Goal: Task Accomplishment & Management: Use online tool/utility

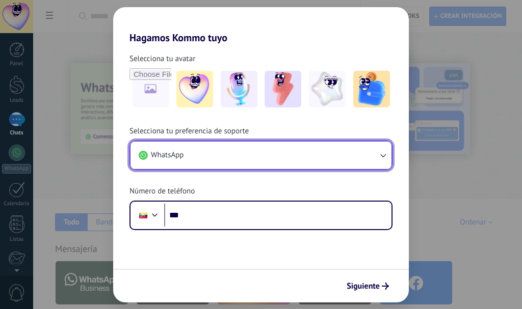
click at [262, 158] on button "WhatsApp" at bounding box center [261, 156] width 261 height 28
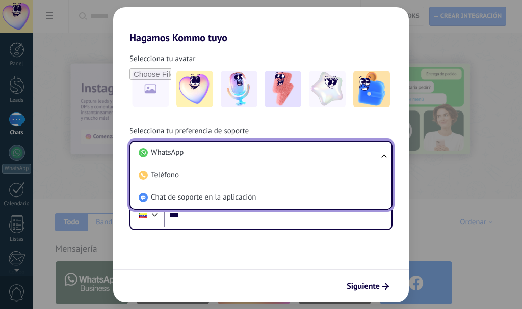
click at [262, 158] on li "WhatsApp" at bounding box center [259, 153] width 249 height 22
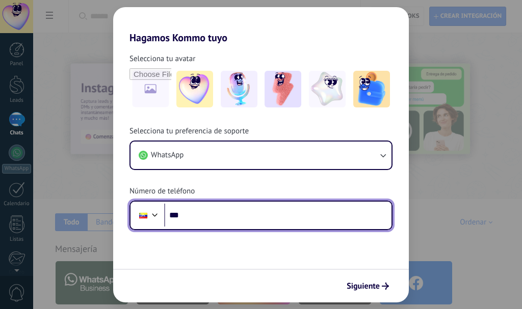
click at [201, 222] on input "***" at bounding box center [277, 215] width 227 height 23
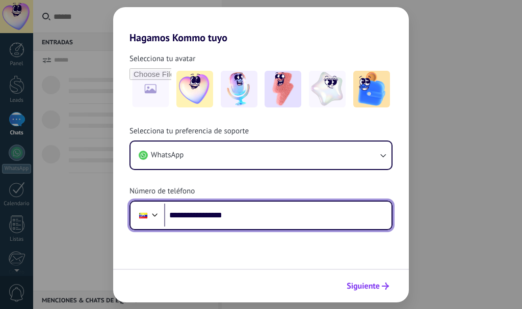
type input "**********"
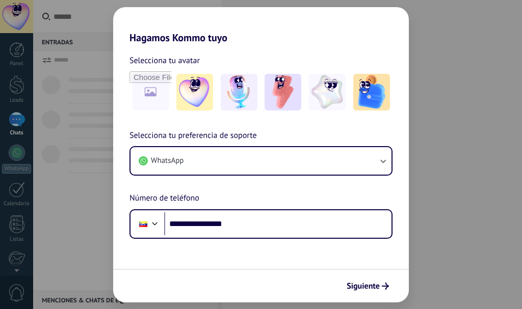
click at [363, 284] on span "Siguiente" at bounding box center [363, 286] width 33 height 7
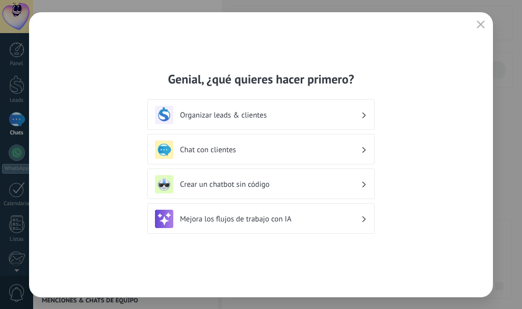
click at [315, 113] on h3 "Organizar leads & clientes" at bounding box center [270, 116] width 181 height 10
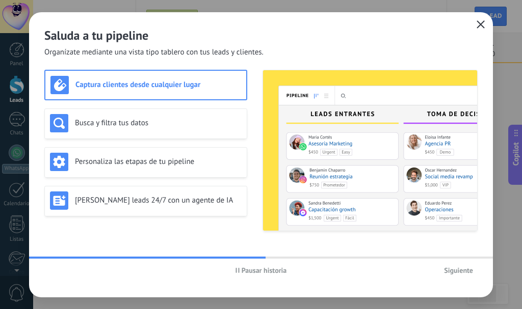
click at [478, 22] on icon "button" at bounding box center [481, 24] width 8 height 8
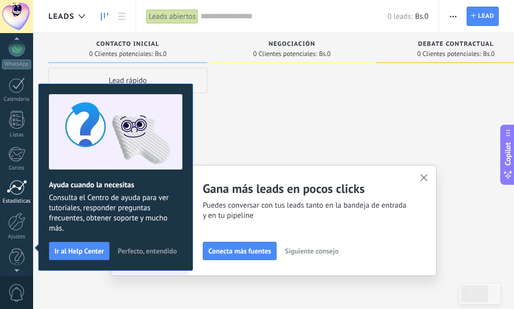
scroll to position [115, 0]
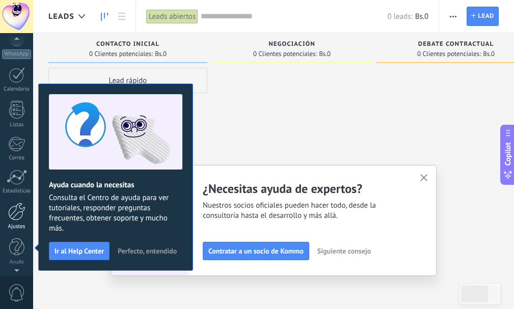
click at [19, 221] on link "Ajustes" at bounding box center [16, 217] width 33 height 28
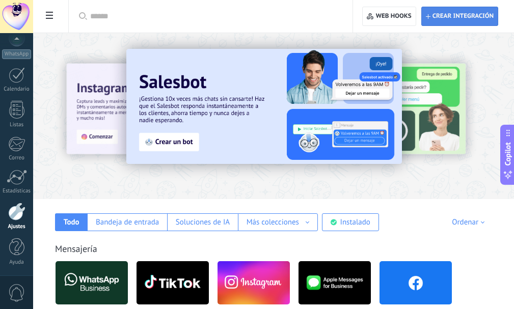
click at [464, 19] on span "Crear integración" at bounding box center [463, 16] width 61 height 8
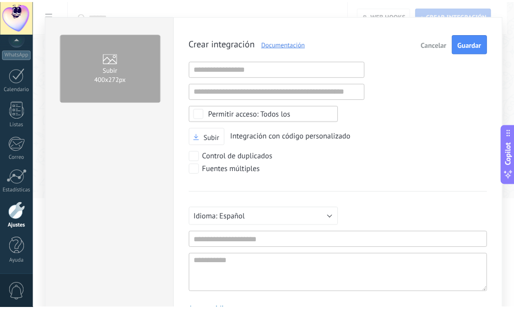
scroll to position [10, 0]
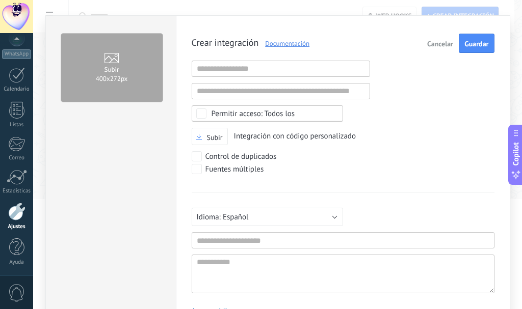
click at [434, 39] on button "Cancelar" at bounding box center [440, 43] width 34 height 19
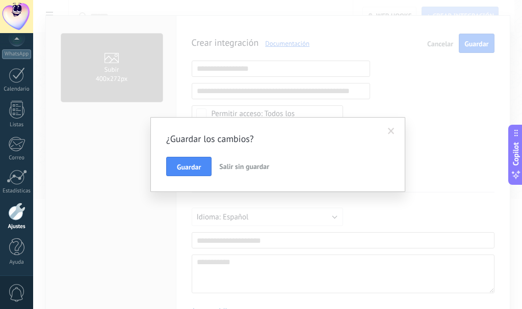
click at [237, 167] on span "Salir sin guardar" at bounding box center [244, 166] width 50 height 9
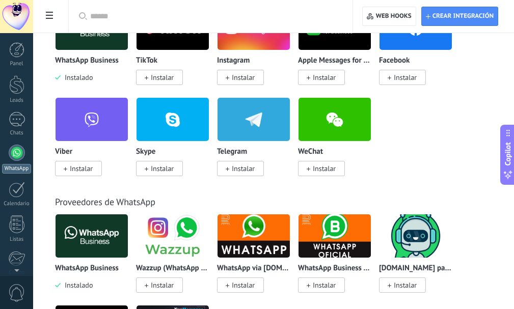
scroll to position [204, 0]
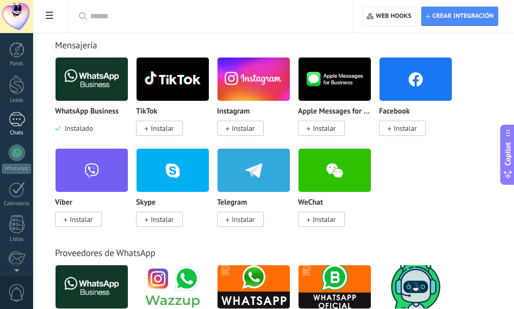
click at [15, 122] on div at bounding box center [17, 119] width 16 height 15
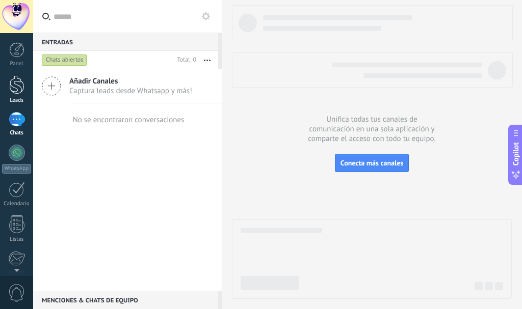
click at [22, 93] on div at bounding box center [16, 84] width 15 height 19
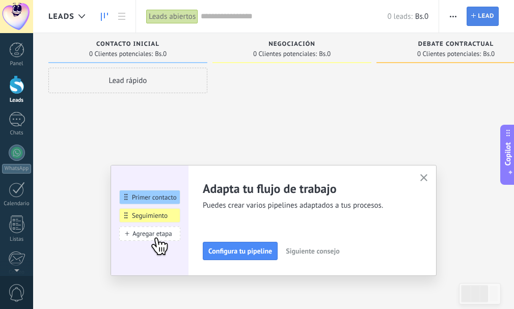
click at [489, 16] on span "Lead" at bounding box center [486, 16] width 16 height 18
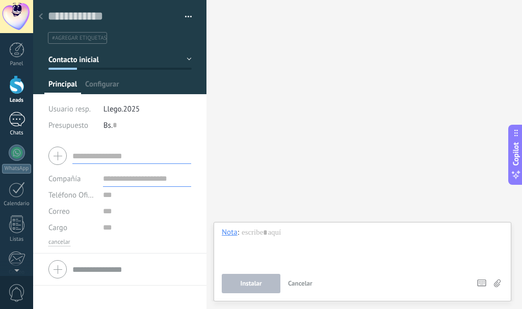
click at [20, 119] on div at bounding box center [17, 119] width 16 height 15
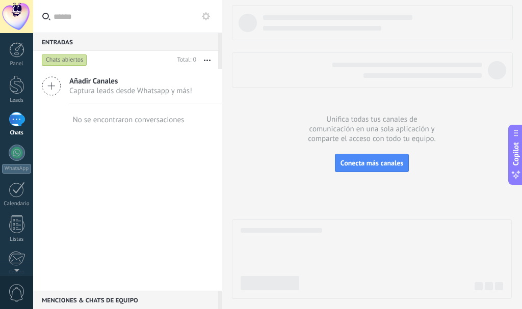
click at [51, 83] on use at bounding box center [51, 86] width 18 height 18
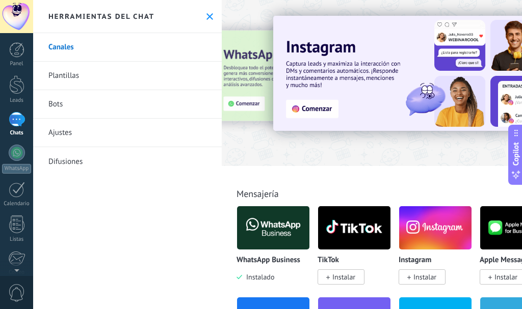
click at [55, 103] on link "Bots" at bounding box center [127, 104] width 189 height 29
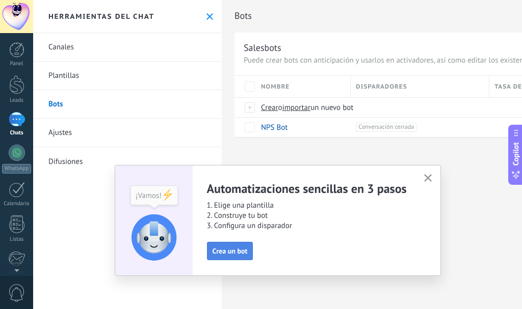
click at [229, 251] on span "Crea un bot" at bounding box center [230, 251] width 35 height 7
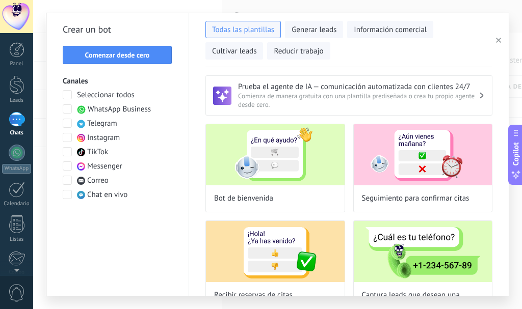
click at [66, 110] on span at bounding box center [67, 109] width 9 height 9
click at [110, 58] on span "Comenzar desde cero" at bounding box center [117, 54] width 65 height 7
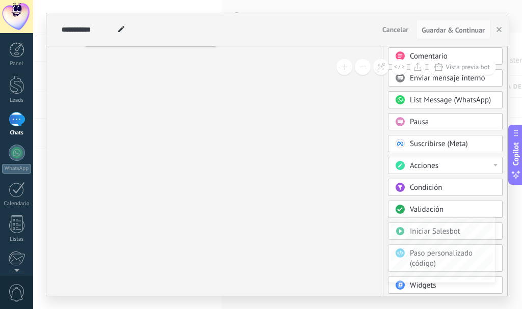
click at [428, 182] on div "Condición" at bounding box center [445, 187] width 115 height 17
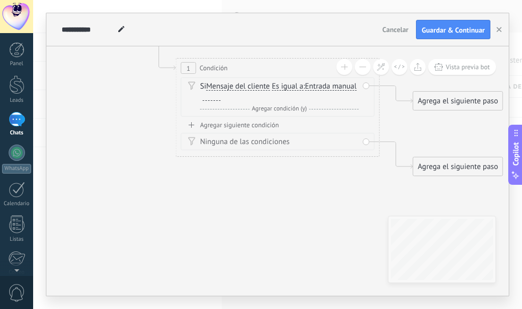
click at [290, 87] on span "Es igual a" at bounding box center [288, 87] width 32 height 8
click at [290, 87] on button "Es igual a" at bounding box center [330, 86] width 127 height 18
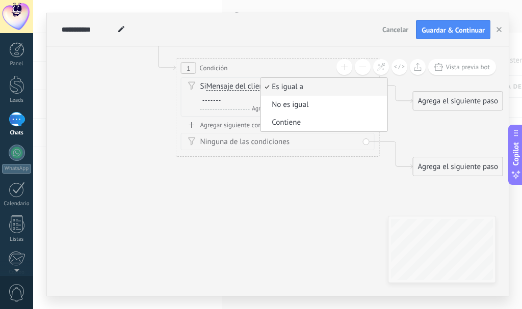
click at [300, 121] on span "Contiene" at bounding box center [322, 123] width 123 height 10
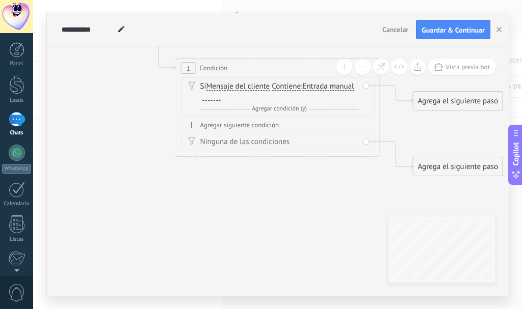
click at [210, 94] on div at bounding box center [212, 97] width 18 height 8
click at [264, 123] on div "Agregar siguiente condición" at bounding box center [278, 125] width 194 height 9
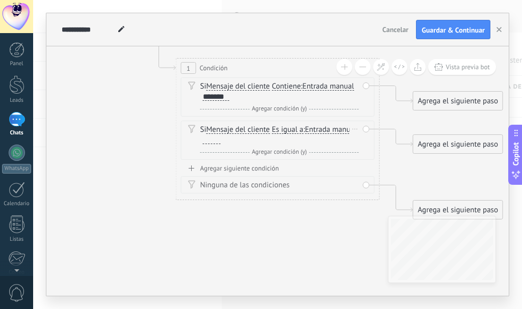
click at [221, 140] on div at bounding box center [212, 140] width 18 height 8
click at [274, 152] on span "Agregar condición (y)" at bounding box center [279, 152] width 60 height 8
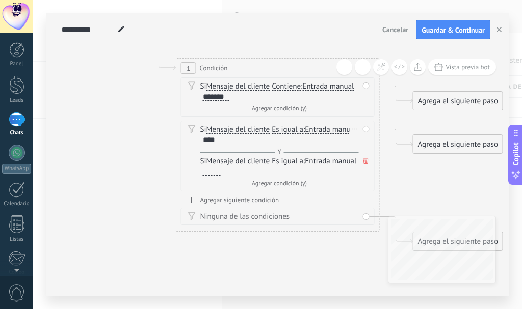
click at [368, 162] on icon at bounding box center [366, 161] width 5 height 6
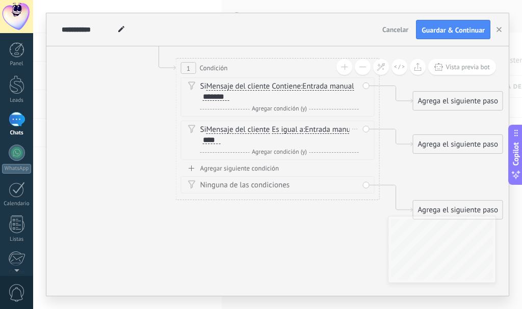
click at [259, 164] on div "Agregar siguiente condición" at bounding box center [278, 168] width 194 height 9
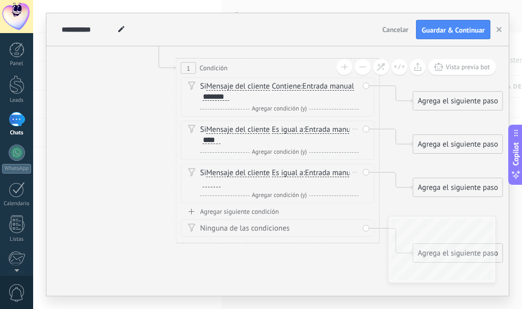
click at [221, 186] on div at bounding box center [212, 183] width 18 height 8
click at [279, 210] on div "Agregar siguiente condición" at bounding box center [278, 212] width 194 height 9
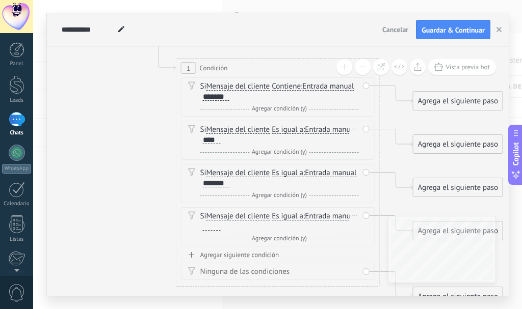
click at [221, 226] on div at bounding box center [212, 227] width 18 height 8
click at [262, 255] on div "Agregar siguiente condición" at bounding box center [278, 255] width 194 height 9
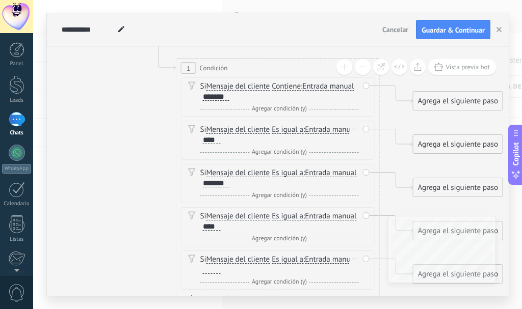
click at [221, 270] on div at bounding box center [212, 270] width 18 height 8
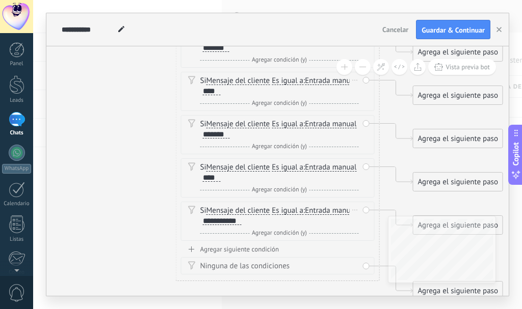
click at [302, 240] on div "Si Mensaje del cliente Mensaje del cliente Comentario del cliente El cliente Có…" at bounding box center [278, 221] width 194 height 39
click at [269, 246] on div "Agregar siguiente condición" at bounding box center [278, 249] width 194 height 9
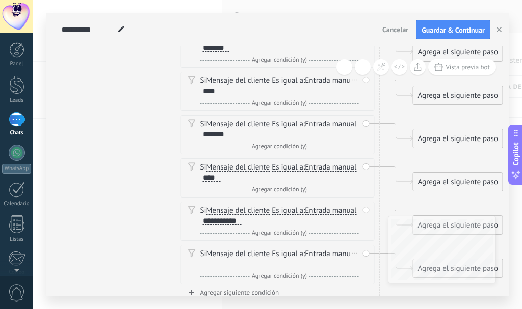
click at [221, 264] on div at bounding box center [212, 265] width 18 height 8
click at [339, 266] on div "Si Mensaje del cliente Mensaje del cliente Comentario del cliente El cliente Có…" at bounding box center [279, 259] width 159 height 20
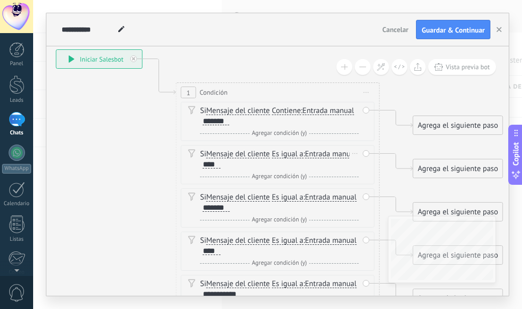
drag, startPoint x: 203, startPoint y: 305, endPoint x: 246, endPoint y: 305, distance: 42.3
click at [246, 305] on div "**********" at bounding box center [277, 154] width 489 height 309
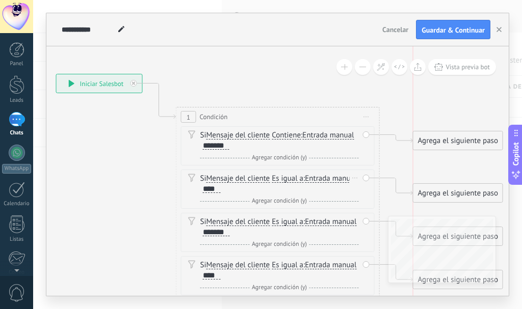
drag, startPoint x: 456, startPoint y: 153, endPoint x: 459, endPoint y: 136, distance: 18.1
click at [459, 136] on div "Agrega el siguiente paso" at bounding box center [457, 141] width 89 height 17
click at [451, 133] on div "Agrega el siguiente paso" at bounding box center [457, 132] width 89 height 17
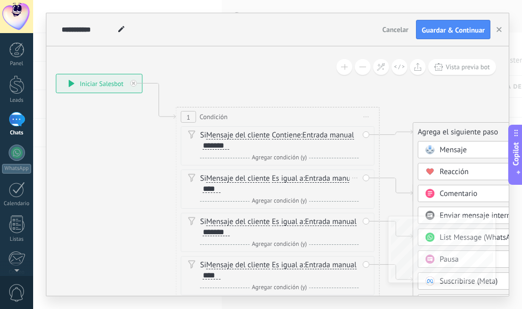
click at [457, 152] on span "Mensaje" at bounding box center [453, 150] width 27 height 10
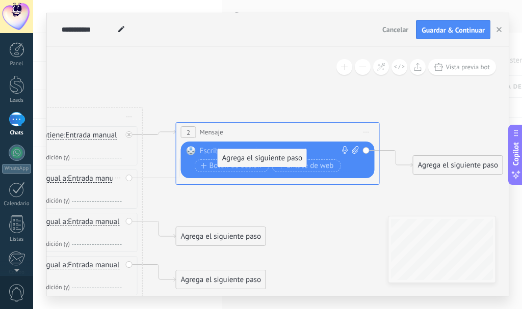
drag, startPoint x: 216, startPoint y: 199, endPoint x: 258, endPoint y: 158, distance: 59.1
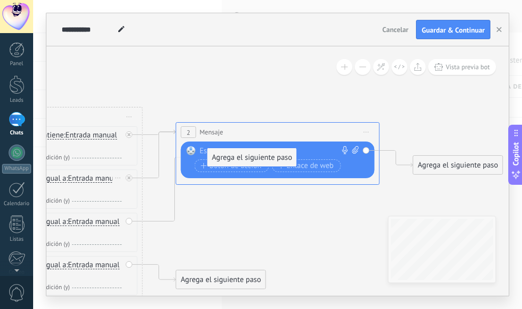
drag, startPoint x: 248, startPoint y: 239, endPoint x: 277, endPoint y: 150, distance: 93.4
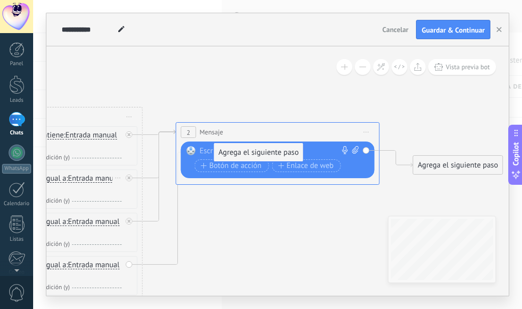
drag, startPoint x: 242, startPoint y: 285, endPoint x: 282, endPoint y: 152, distance: 138.4
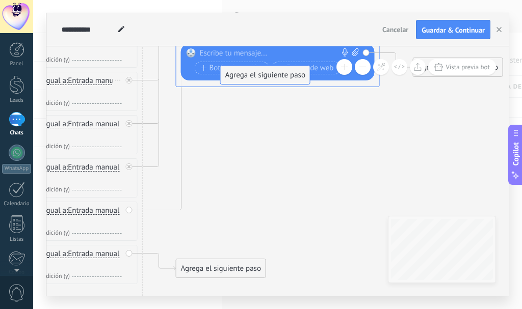
drag, startPoint x: 237, startPoint y: 223, endPoint x: 292, endPoint y: 60, distance: 172.2
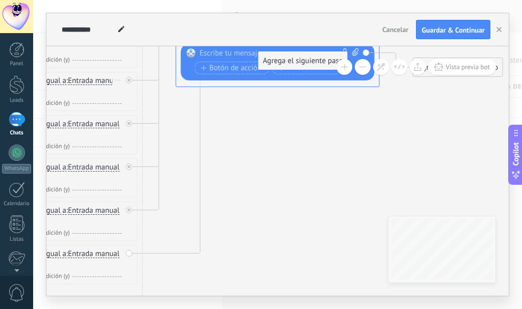
drag, startPoint x: 222, startPoint y: 271, endPoint x: 304, endPoint y: 62, distance: 224.6
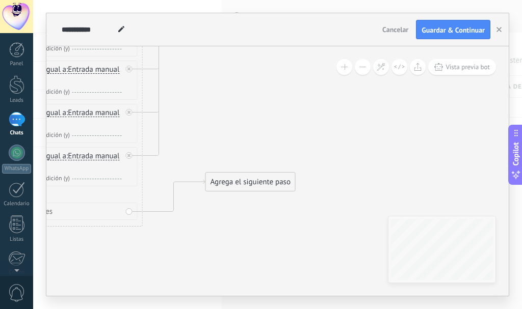
drag, startPoint x: 223, startPoint y: 237, endPoint x: 258, endPoint y: 146, distance: 96.9
click at [258, 174] on div "Agrega el siguiente paso" at bounding box center [250, 182] width 89 height 17
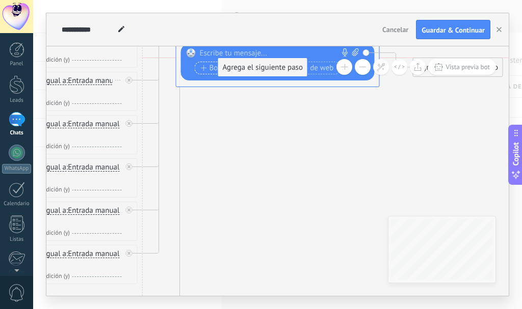
drag, startPoint x: 261, startPoint y: 218, endPoint x: 265, endPoint y: 64, distance: 154.0
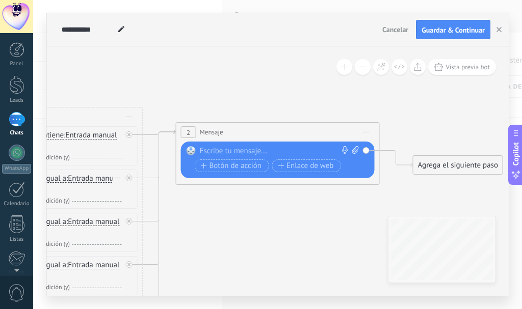
click at [239, 152] on div at bounding box center [275, 151] width 151 height 10
click at [227, 151] on div "*******" at bounding box center [280, 151] width 160 height 10
click at [356, 150] on icon at bounding box center [355, 150] width 7 height 8
click input "Subir" at bounding box center [0, 0] width 0 height 0
click at [364, 133] on icon at bounding box center [366, 132] width 5 height 1
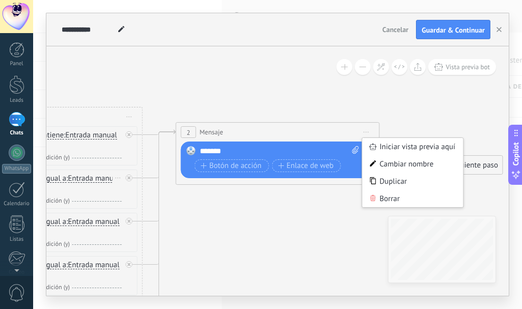
click at [402, 119] on icon at bounding box center [143, 248] width 1159 height 859
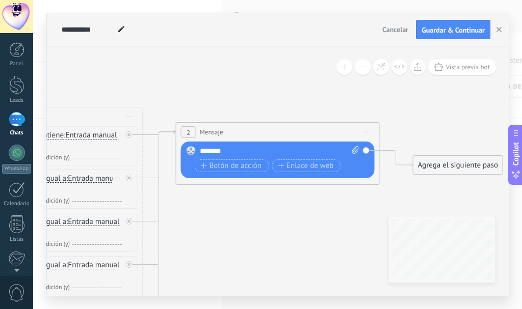
click at [239, 149] on div "*******" at bounding box center [280, 151] width 160 height 10
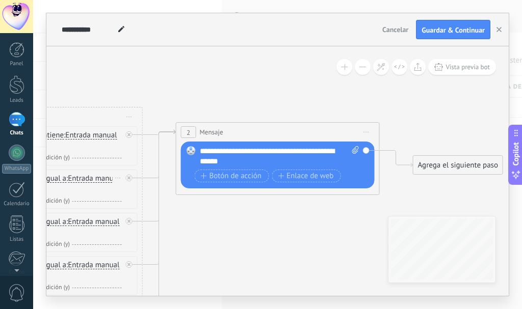
click at [317, 151] on div "**********" at bounding box center [280, 156] width 160 height 20
click at [269, 163] on div "**********" at bounding box center [271, 162] width 142 height 10
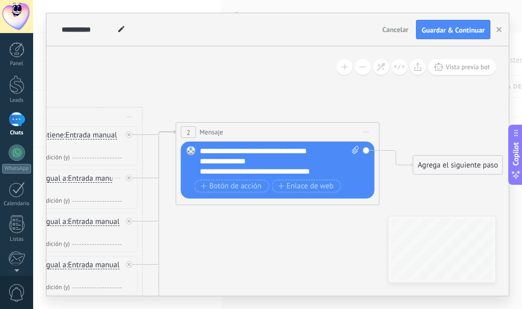
click at [118, 30] on icon at bounding box center [121, 29] width 6 height 6
type input "*"
type input "**********"
click at [135, 59] on icon at bounding box center [143, 248] width 1159 height 859
click at [329, 172] on div "**********" at bounding box center [271, 172] width 142 height 10
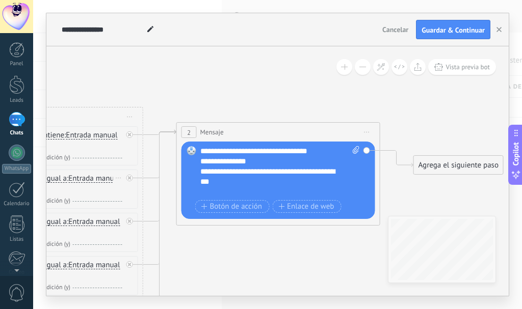
click at [200, 170] on div "**********" at bounding box center [271, 177] width 142 height 20
drag, startPoint x: 226, startPoint y: 183, endPoint x: 191, endPoint y: 168, distance: 38.2
click at [194, 169] on div "Reemplazar Quitar Convertir a mensaje de voz Arrastre la imagen aquí para adjun…" at bounding box center [279, 180] width 194 height 77
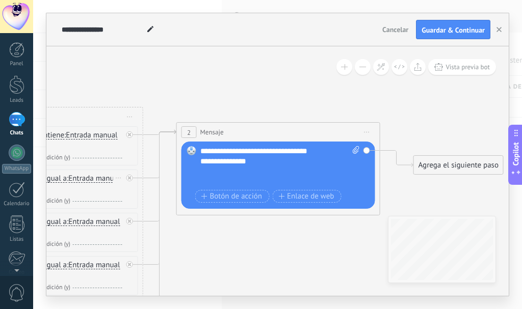
click at [264, 163] on div "**********" at bounding box center [271, 162] width 142 height 10
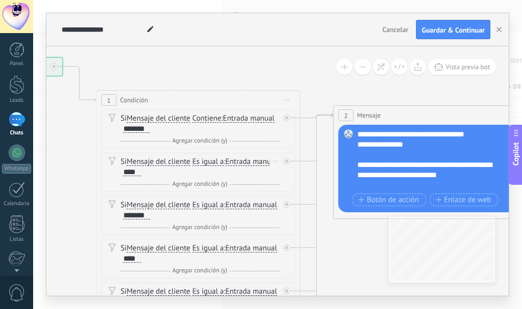
drag, startPoint x: 166, startPoint y: 85, endPoint x: 312, endPoint y: 66, distance: 147.0
click at [316, 66] on icon at bounding box center [301, 231] width 1159 height 859
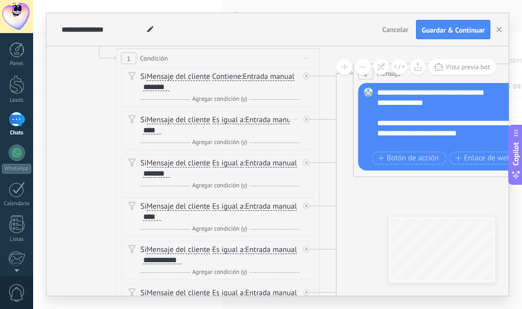
drag, startPoint x: 255, startPoint y: 72, endPoint x: 251, endPoint y: 34, distance: 38.5
click at [254, 34] on div "**********" at bounding box center [277, 154] width 462 height 283
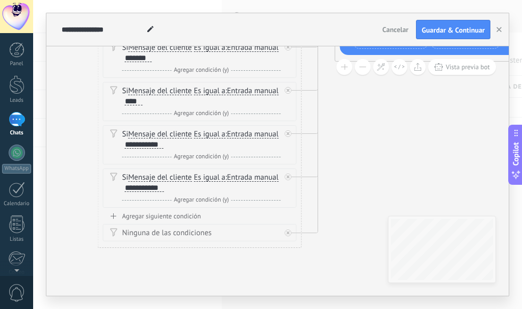
drag, startPoint x: 358, startPoint y: 236, endPoint x: 330, endPoint y: 123, distance: 115.5
click at [339, 120] on icon at bounding box center [302, 74] width 1159 height 859
click at [188, 216] on div "Agregar siguiente condición" at bounding box center [200, 216] width 194 height 9
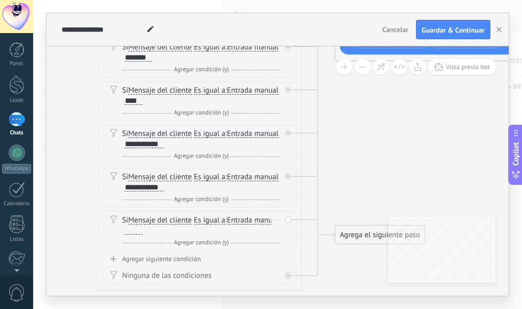
click at [143, 231] on div at bounding box center [134, 231] width 18 height 8
click at [240, 262] on div "Agregar siguiente condición" at bounding box center [200, 259] width 194 height 9
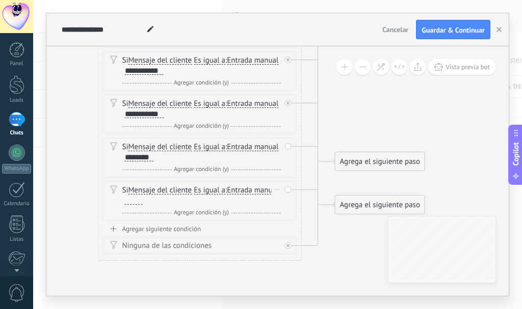
click at [143, 200] on div at bounding box center [134, 201] width 18 height 8
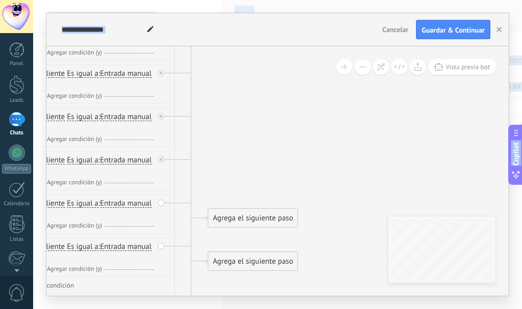
drag, startPoint x: 381, startPoint y: 259, endPoint x: 264, endPoint y: 257, distance: 117.8
click at [256, 309] on html ".abecls-1,.abecls-2{fill-rule:evenodd}.abecls-2{fill:#fff} .abhcls-1{fill:none}…" at bounding box center [261, 154] width 522 height 309
drag, startPoint x: 272, startPoint y: 215, endPoint x: 297, endPoint y: 73, distance: 143.9
click at [297, 73] on div "Agrega el siguiente paso" at bounding box center [276, 76] width 89 height 17
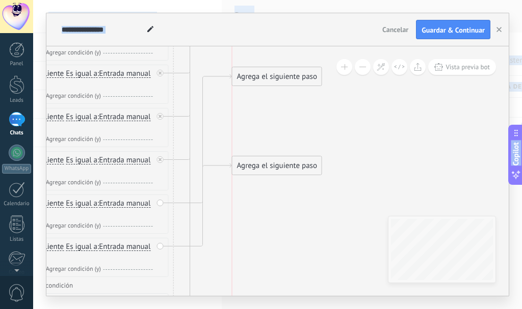
drag, startPoint x: 273, startPoint y: 263, endPoint x: 303, endPoint y: 138, distance: 128.4
click at [303, 158] on div "Agrega el siguiente paso" at bounding box center [276, 166] width 89 height 17
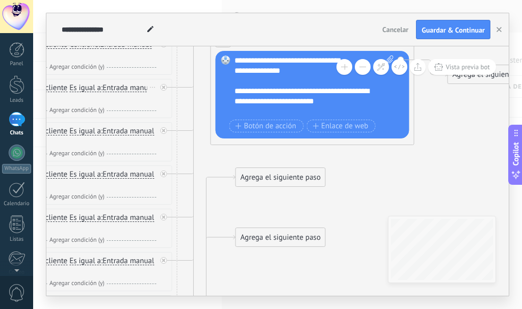
drag, startPoint x: 322, startPoint y: 180, endPoint x: 285, endPoint y: 209, distance: 46.6
click at [325, 281] on icon at bounding box center [178, 200] width 1159 height 945
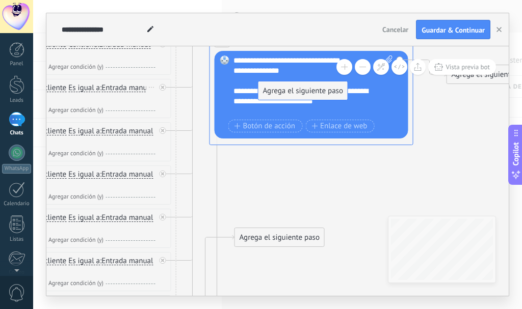
drag, startPoint x: 279, startPoint y: 180, endPoint x: 300, endPoint y: 97, distance: 86.2
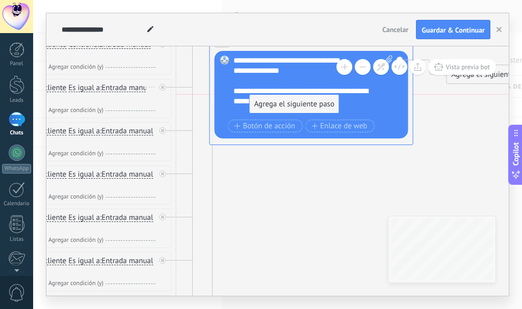
drag, startPoint x: 293, startPoint y: 236, endPoint x: 308, endPoint y: 105, distance: 131.4
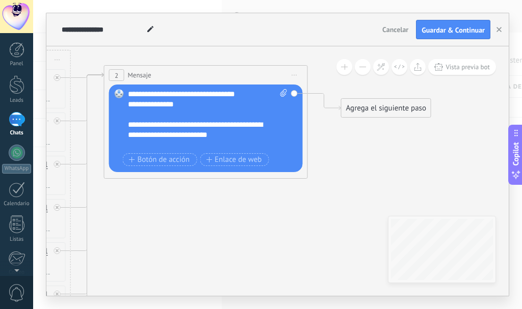
drag, startPoint x: 315, startPoint y: 197, endPoint x: 200, endPoint y: 230, distance: 119.4
click at [204, 230] on icon at bounding box center [71, 234] width 1159 height 945
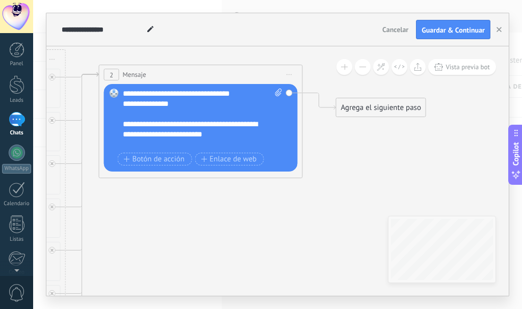
click at [369, 106] on div "Agrega el siguiente paso" at bounding box center [380, 107] width 89 height 17
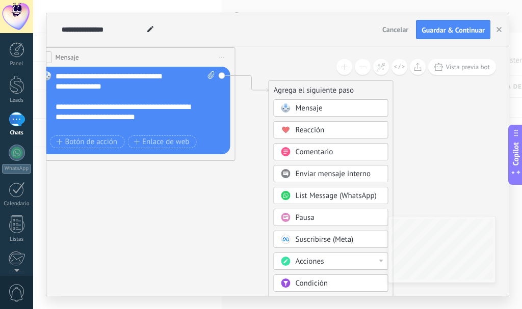
drag, startPoint x: 315, startPoint y: 219, endPoint x: 248, endPoint y: 201, distance: 69.5
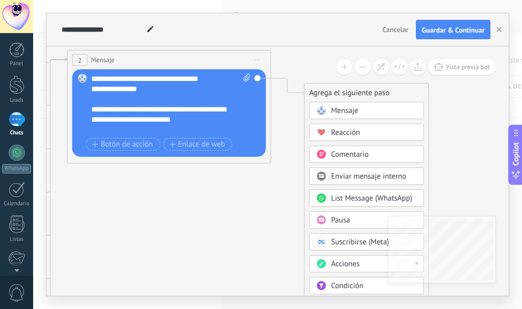
drag, startPoint x: 444, startPoint y: 177, endPoint x: 480, endPoint y: 180, distance: 35.8
click at [480, 180] on icon at bounding box center [34, 219] width 1159 height 945
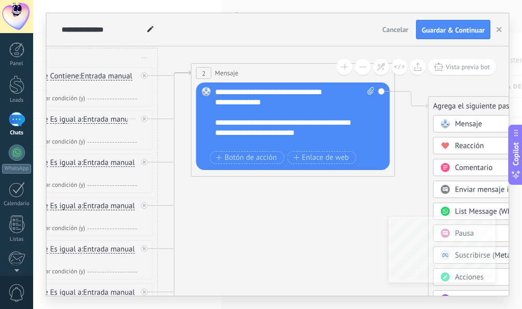
drag, startPoint x: 195, startPoint y: 207, endPoint x: 319, endPoint y: 220, distance: 124.6
click at [319, 220] on icon at bounding box center [158, 232] width 1159 height 945
click at [263, 160] on span "Botón de acción" at bounding box center [246, 158] width 61 height 8
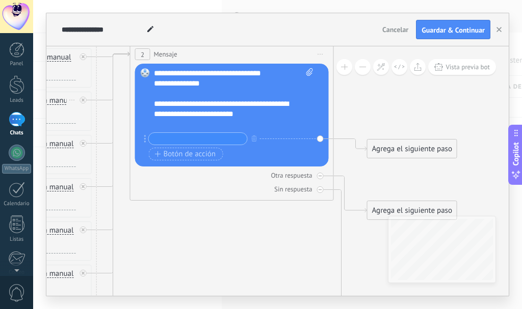
drag, startPoint x: 328, startPoint y: 252, endPoint x: 261, endPoint y: 233, distance: 70.0
click at [261, 233] on icon at bounding box center [97, 297] width 1159 height 1113
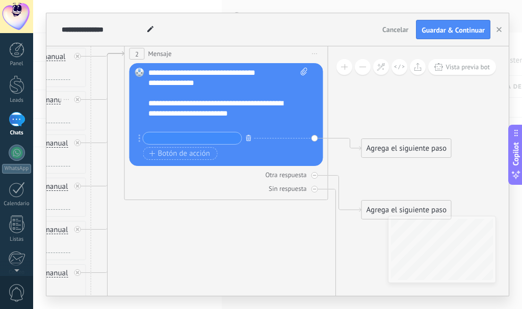
click at [246, 136] on icon "button" at bounding box center [248, 138] width 5 height 6
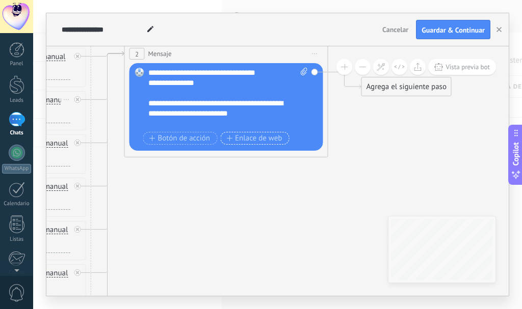
click at [251, 140] on span "Enlace de web" at bounding box center [254, 139] width 56 height 8
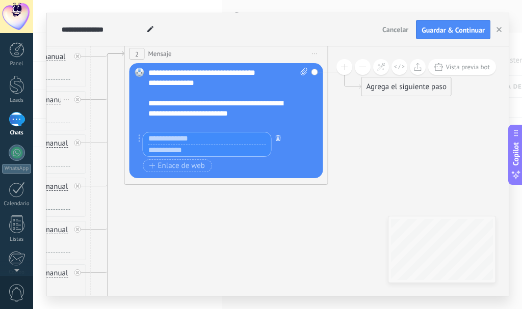
click at [277, 136] on icon "button" at bounding box center [278, 138] width 5 height 6
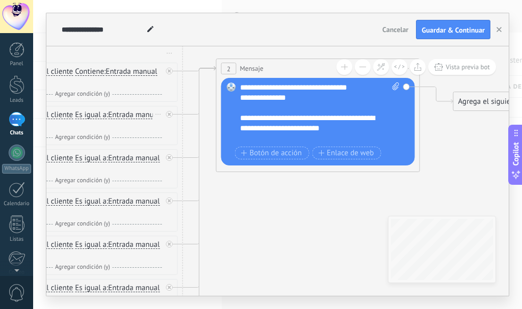
drag, startPoint x: 369, startPoint y: 143, endPoint x: 366, endPoint y: 203, distance: 60.3
click at [461, 157] on icon at bounding box center [183, 311] width 1159 height 1113
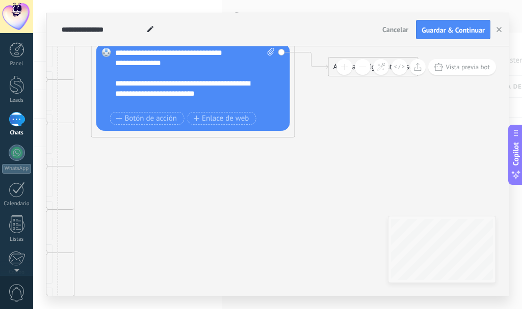
drag, startPoint x: 238, startPoint y: 226, endPoint x: 96, endPoint y: 188, distance: 146.8
click at [96, 188] on icon at bounding box center [58, 277] width 1159 height 1113
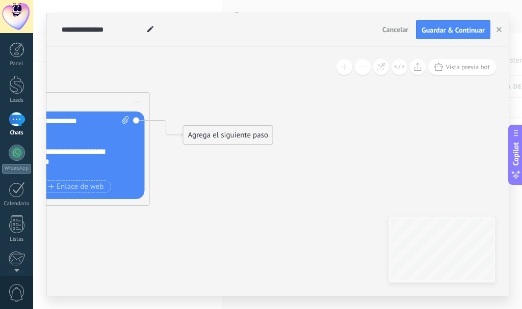
drag, startPoint x: 378, startPoint y: 168, endPoint x: 250, endPoint y: 241, distance: 147.7
click at [230, 137] on div "Agrega el siguiente paso" at bounding box center [228, 135] width 89 height 17
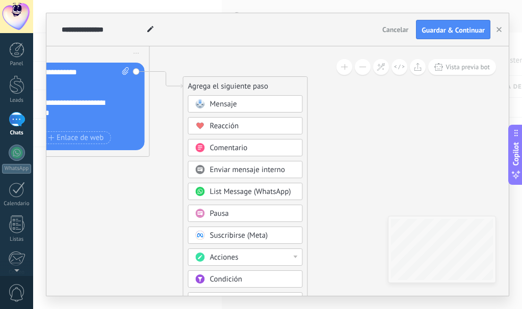
click at [255, 255] on div "Acciones" at bounding box center [253, 258] width 86 height 10
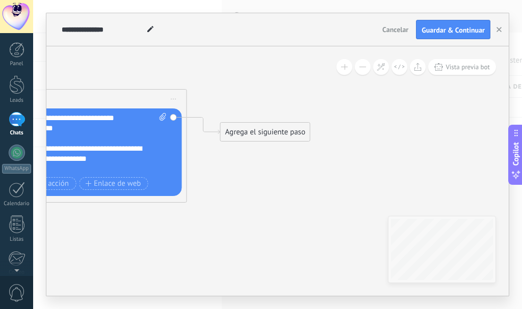
drag, startPoint x: 260, startPoint y: 147, endPoint x: 247, endPoint y: 187, distance: 42.2
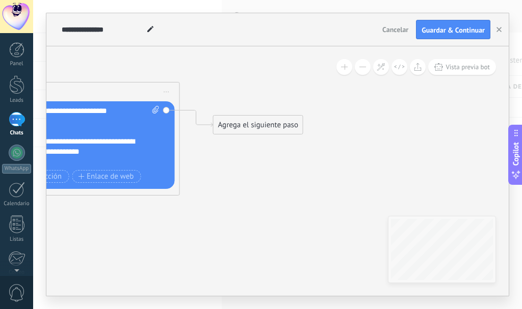
click at [242, 127] on div "Agrega el siguiente paso" at bounding box center [258, 125] width 89 height 17
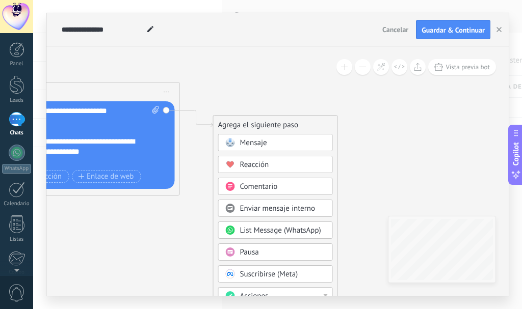
click at [250, 187] on span "Comentario" at bounding box center [259, 187] width 38 height 10
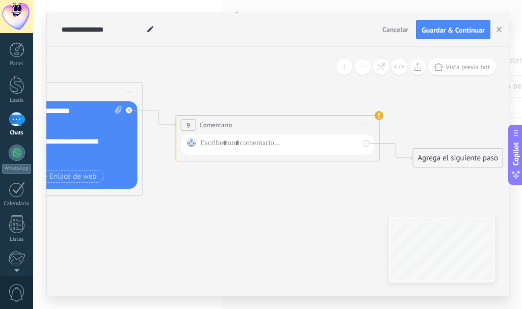
click at [365, 125] on icon at bounding box center [366, 125] width 5 height 1
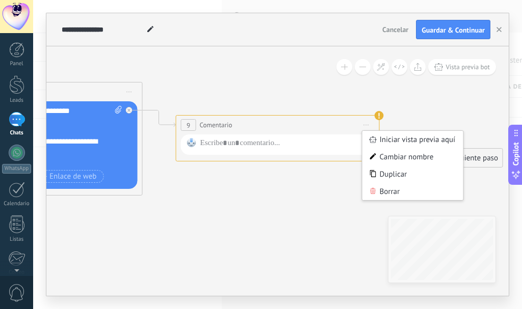
drag, startPoint x: 391, startPoint y: 189, endPoint x: 384, endPoint y: 191, distance: 7.4
click at [391, 190] on div "Borrar" at bounding box center [412, 191] width 101 height 17
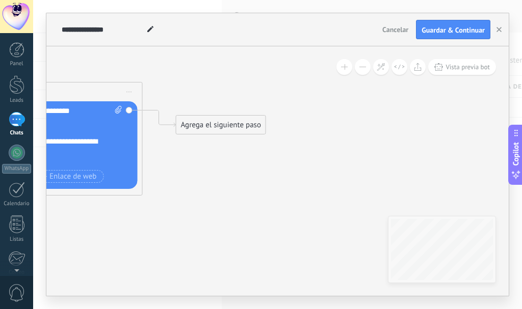
click at [204, 129] on div "Agrega el siguiente paso" at bounding box center [220, 125] width 89 height 17
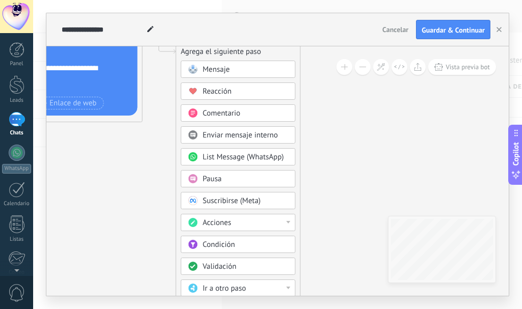
click at [230, 180] on div "Pausa" at bounding box center [246, 179] width 86 height 10
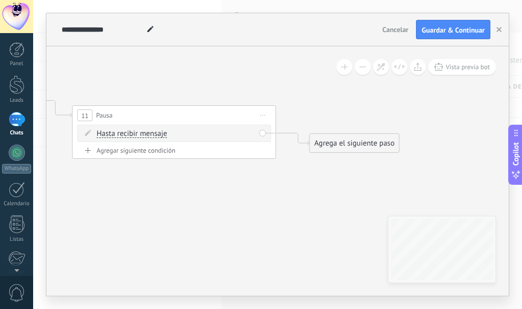
drag, startPoint x: 387, startPoint y: 195, endPoint x: 292, endPoint y: 209, distance: 95.9
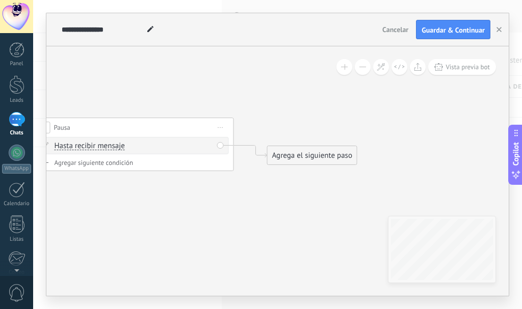
drag, startPoint x: 250, startPoint y: 179, endPoint x: 195, endPoint y: 201, distance: 59.0
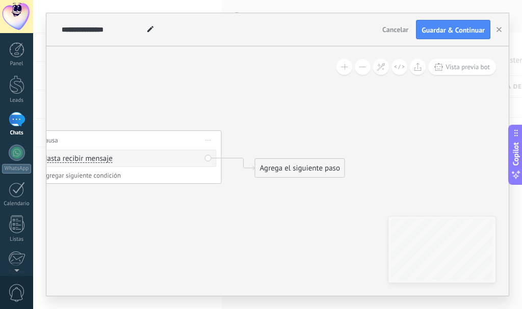
click at [274, 166] on div "Agrega el siguiente paso" at bounding box center [299, 168] width 89 height 17
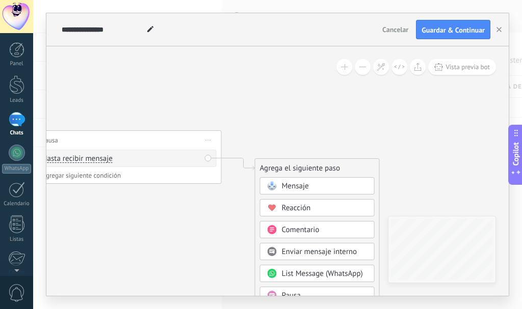
click at [316, 185] on div "Mensaje" at bounding box center [325, 187] width 86 height 10
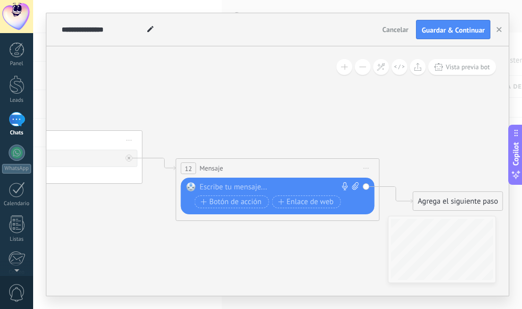
click at [265, 186] on div at bounding box center [275, 188] width 151 height 10
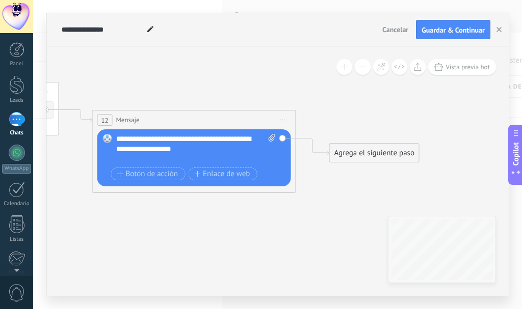
drag, startPoint x: 324, startPoint y: 253, endPoint x: 240, endPoint y: 205, distance: 96.6
click at [348, 159] on div "Agrega el siguiente paso" at bounding box center [374, 153] width 89 height 17
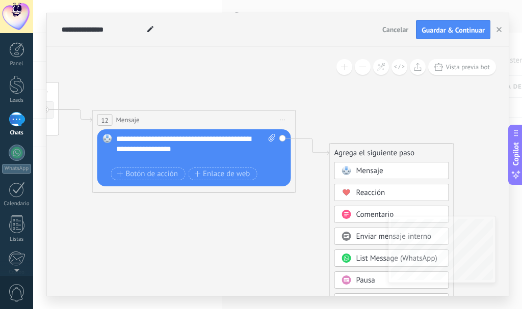
click at [361, 193] on span "Reacción" at bounding box center [370, 193] width 29 height 10
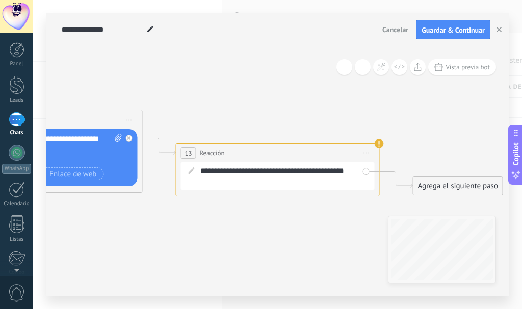
click at [366, 156] on span "Iniciar vista previa aquí Cambiar nombre Duplicar [GEOGRAPHIC_DATA]" at bounding box center [366, 153] width 16 height 15
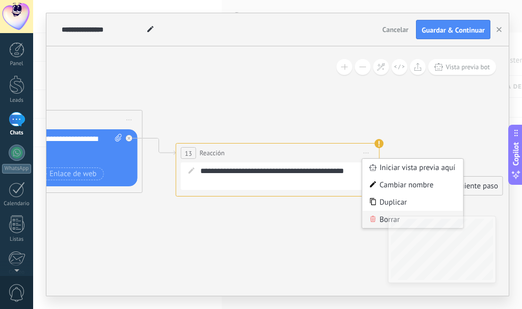
click at [385, 217] on div "Borrar" at bounding box center [412, 219] width 101 height 17
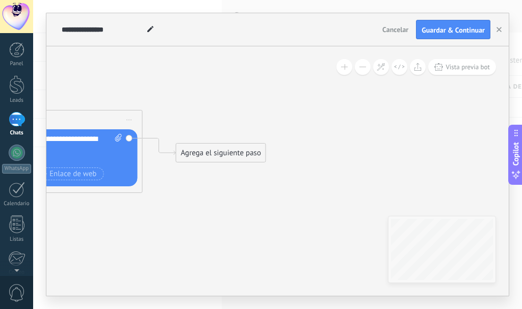
click at [214, 157] on div "Agrega el siguiente paso" at bounding box center [220, 153] width 89 height 17
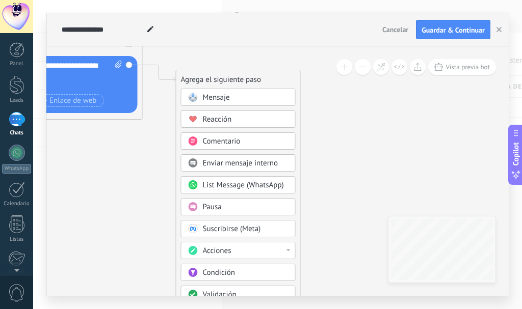
click at [215, 207] on span "Pausa" at bounding box center [212, 207] width 19 height 10
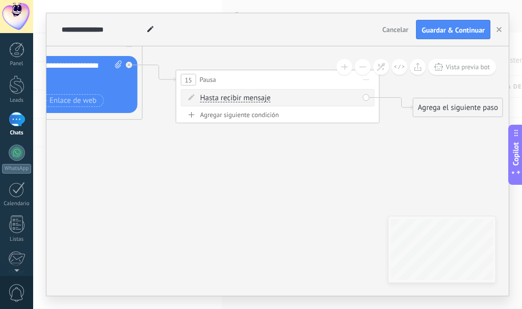
click at [249, 112] on div "Agregar siguiente condición" at bounding box center [278, 115] width 194 height 9
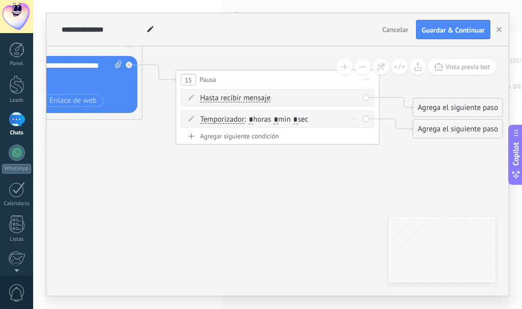
click at [298, 119] on input "*" at bounding box center [295, 120] width 5 height 8
type input "*"
click at [278, 119] on input "*" at bounding box center [276, 120] width 5 height 8
type input "*"
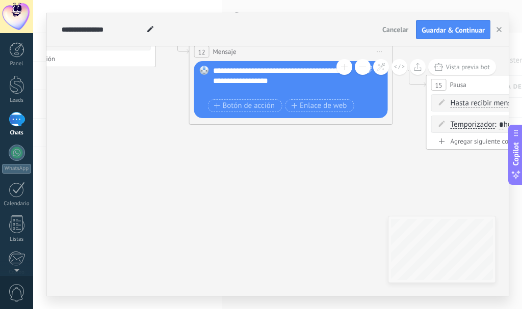
drag, startPoint x: 200, startPoint y: 188, endPoint x: 442, endPoint y: 194, distance: 241.2
click at [457, 191] on icon at bounding box center [38, 41] width 1871 height 728
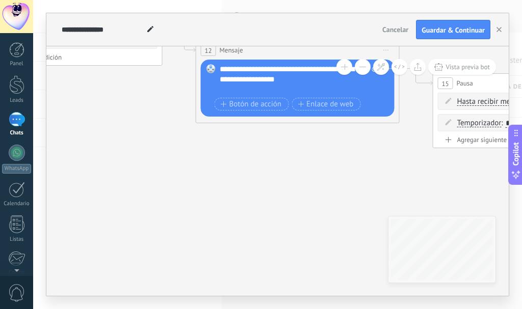
drag, startPoint x: 74, startPoint y: 198, endPoint x: 269, endPoint y: 217, distance: 196.1
click at [269, 217] on body ".abecls-1,.abecls-2{fill-rule:evenodd}.abecls-2{fill:#fff} .abhcls-1{fill:none}…" at bounding box center [261, 154] width 522 height 309
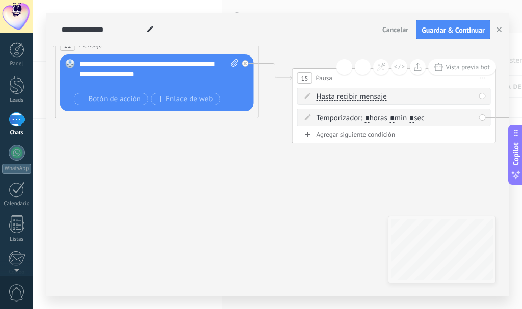
drag, startPoint x: 271, startPoint y: 211, endPoint x: 45, endPoint y: 169, distance: 229.3
click at [45, 169] on div "**********" at bounding box center [277, 154] width 489 height 309
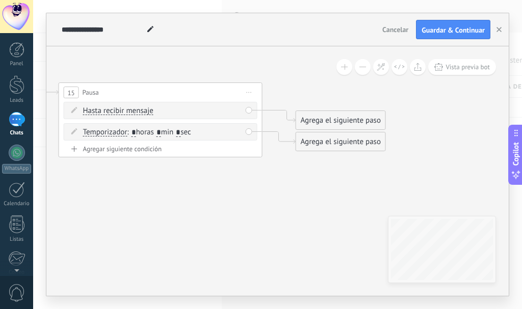
drag, startPoint x: 318, startPoint y: 195, endPoint x: 169, endPoint y: 228, distance: 152.1
drag, startPoint x: 336, startPoint y: 141, endPoint x: 233, endPoint y: 138, distance: 103.0
click at [234, 139] on div "Agrega el siguiente paso" at bounding box center [239, 141] width 89 height 17
click at [333, 121] on div "Agrega el siguiente paso" at bounding box center [340, 120] width 89 height 17
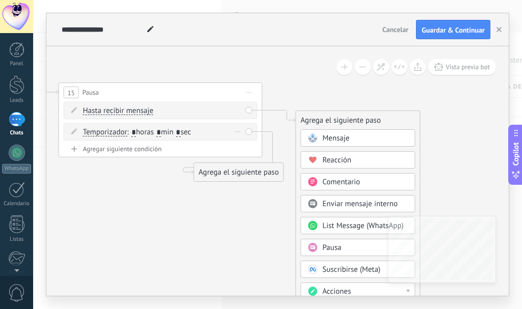
click at [247, 131] on div "Temporizador Temporizador Excepto horas laborales Hasta que se abrió el video H…" at bounding box center [161, 131] width 194 height 17
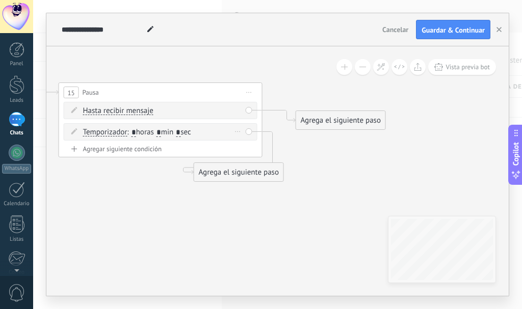
click at [248, 131] on div "Temporizador Temporizador Excepto horas laborales Hasta que se abrió el video H…" at bounding box center [161, 131] width 194 height 17
click at [249, 90] on span "Iniciar vista previa aquí Cambiar nombre Duplicar [GEOGRAPHIC_DATA]" at bounding box center [249, 92] width 16 height 15
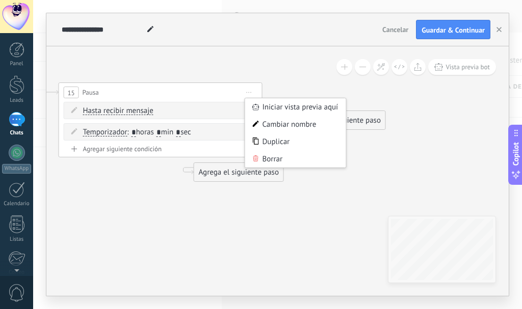
click at [272, 159] on div "Borrar" at bounding box center [295, 158] width 101 height 17
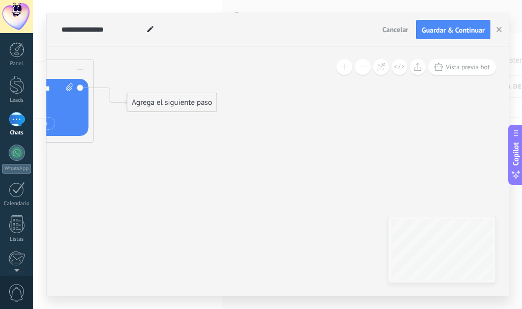
drag, startPoint x: 230, startPoint y: 160, endPoint x: 386, endPoint y: 188, distance: 159.0
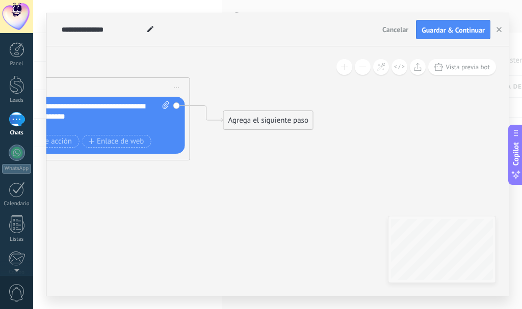
drag, startPoint x: 228, startPoint y: 164, endPoint x: 363, endPoint y: 188, distance: 136.7
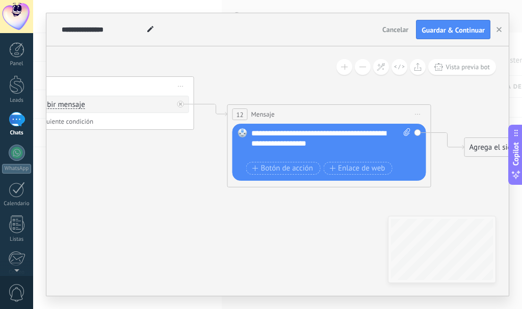
drag, startPoint x: 342, startPoint y: 193, endPoint x: 347, endPoint y: 196, distance: 5.7
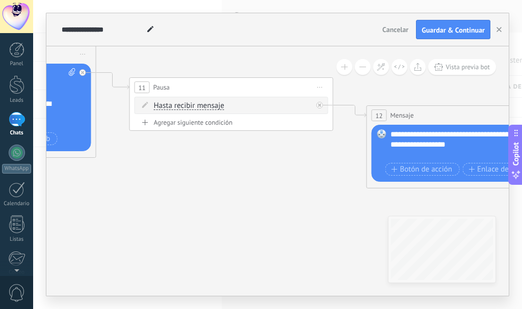
click at [351, 199] on icon at bounding box center [98, 92] width 1634 height 703
drag, startPoint x: 288, startPoint y: 198, endPoint x: 294, endPoint y: 196, distance: 6.8
click at [294, 196] on icon at bounding box center [98, 92] width 1634 height 703
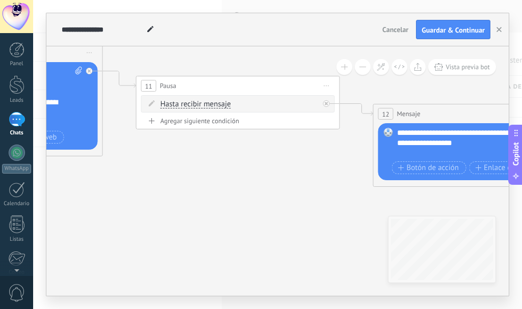
click at [287, 105] on div "Hasta recibir mensaje Hasta recibir mensaje Temporizador Excepto horas laborale…" at bounding box center [240, 104] width 159 height 10
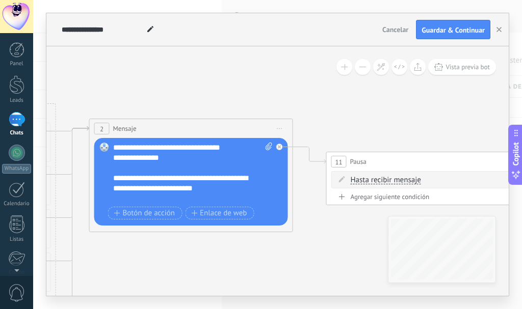
drag, startPoint x: 194, startPoint y: 162, endPoint x: 384, endPoint y: 238, distance: 204.8
click at [384, 238] on icon at bounding box center [294, 166] width 1634 height 703
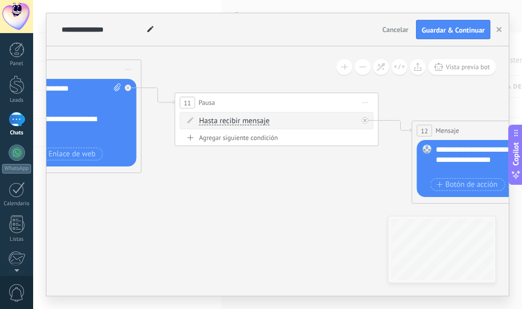
drag, startPoint x: 327, startPoint y: 221, endPoint x: 215, endPoint y: 177, distance: 120.9
click at [215, 177] on icon at bounding box center [143, 107] width 1634 height 703
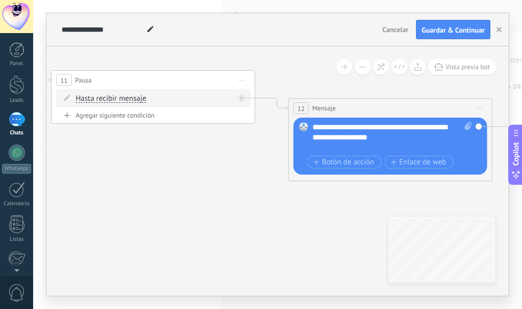
drag, startPoint x: 338, startPoint y: 185, endPoint x: 214, endPoint y: 163, distance: 125.4
click at [214, 163] on icon at bounding box center [20, 85] width 1634 height 703
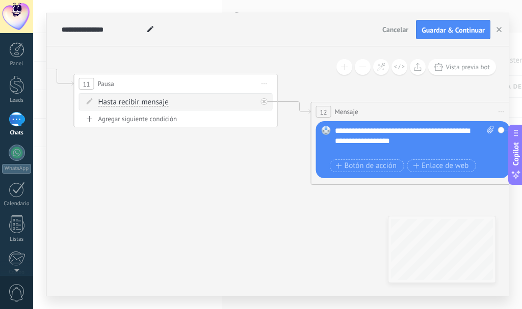
drag, startPoint x: 217, startPoint y: 174, endPoint x: 304, endPoint y: 190, distance: 89.0
click at [304, 190] on icon at bounding box center [42, 88] width 1634 height 703
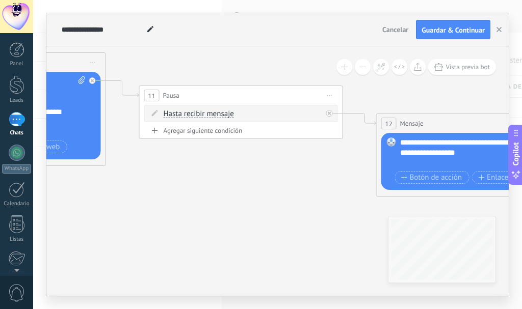
click at [208, 130] on div "Agregar siguiente condición" at bounding box center [241, 130] width 194 height 9
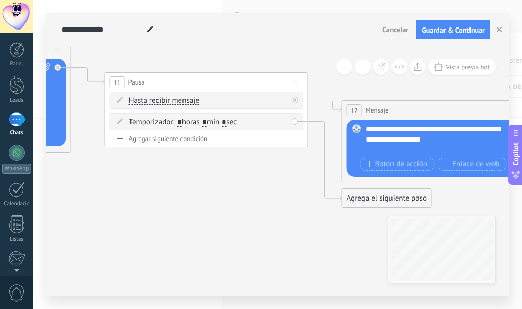
drag, startPoint x: 276, startPoint y: 187, endPoint x: 240, endPoint y: 172, distance: 38.9
click at [240, 172] on icon at bounding box center [73, 99] width 1634 height 727
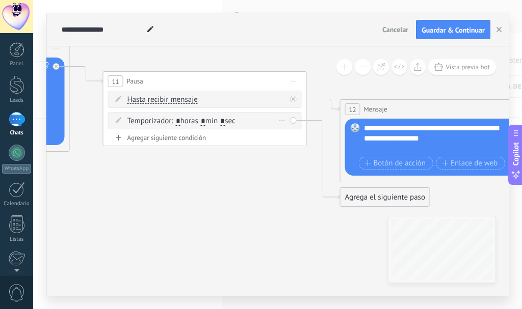
click at [282, 121] on div "Borrar" at bounding box center [282, 120] width 11 height 15
click at [288, 134] on icon at bounding box center [286, 135] width 6 height 6
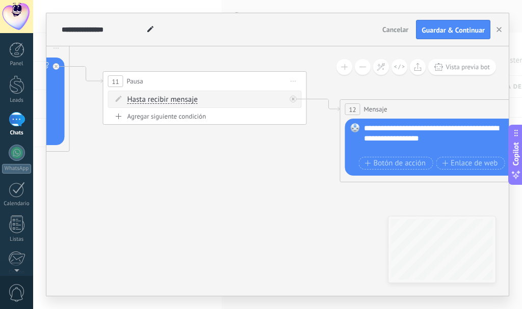
click at [251, 177] on icon at bounding box center [71, 98] width 1634 height 727
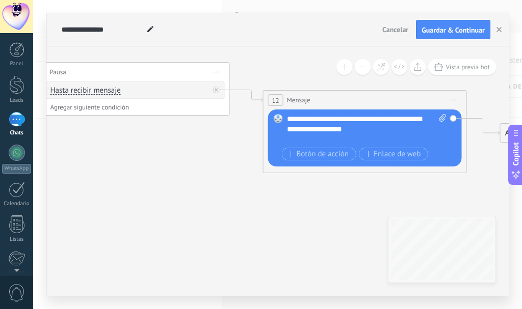
drag, startPoint x: 248, startPoint y: 171, endPoint x: 166, endPoint y: 161, distance: 83.2
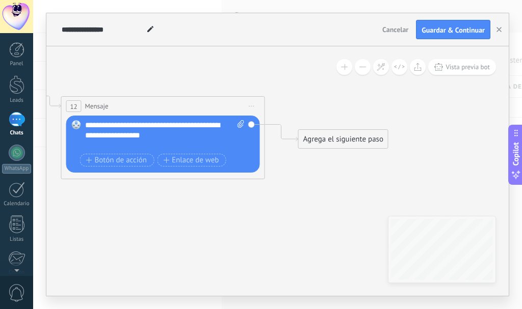
drag, startPoint x: 339, startPoint y: 203, endPoint x: 143, endPoint y: 210, distance: 195.9
click at [357, 137] on div "Agrega el siguiente paso" at bounding box center [343, 139] width 89 height 17
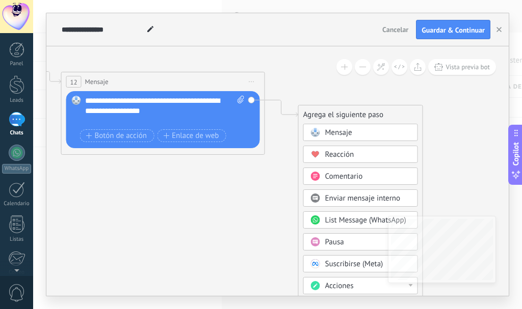
click at [169, 117] on div at bounding box center [159, 121] width 149 height 10
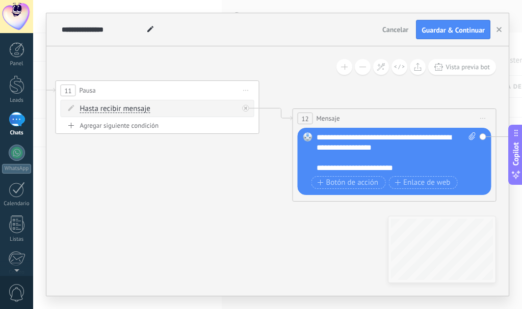
drag, startPoint x: 178, startPoint y: 219, endPoint x: 359, endPoint y: 235, distance: 181.7
click at [359, 235] on icon at bounding box center [24, 107] width 1634 height 727
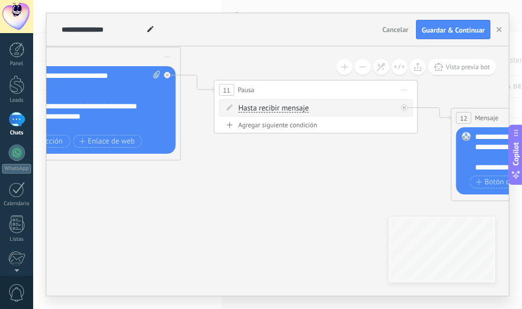
drag, startPoint x: 179, startPoint y: 189, endPoint x: 304, endPoint y: 191, distance: 125.4
click at [304, 191] on icon at bounding box center [182, 107] width 1634 height 727
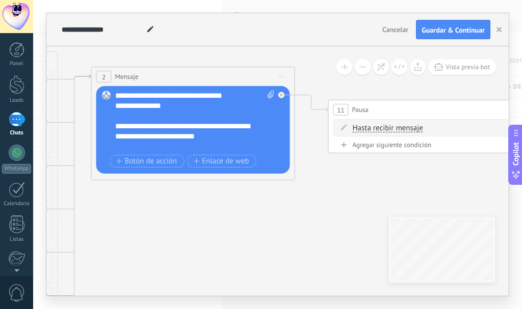
drag, startPoint x: 166, startPoint y: 193, endPoint x: 272, endPoint y: 209, distance: 106.8
click at [272, 209] on icon at bounding box center [296, 126] width 1634 height 727
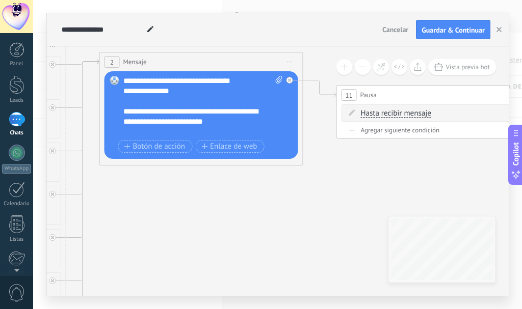
drag, startPoint x: 287, startPoint y: 222, endPoint x: 284, endPoint y: 205, distance: 16.5
click at [284, 205] on icon at bounding box center [305, 112] width 1634 height 727
click at [191, 92] on div "**********" at bounding box center [203, 106] width 160 height 61
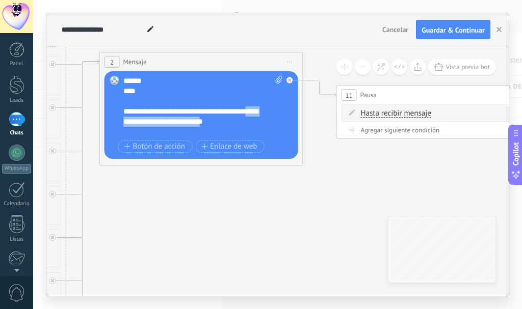
drag, startPoint x: 236, startPoint y: 123, endPoint x: 133, endPoint y: 121, distance: 103.0
click at [133, 121] on div "**********" at bounding box center [194, 116] width 142 height 41
drag, startPoint x: 204, startPoint y: 123, endPoint x: 215, endPoint y: 130, distance: 13.3
click at [203, 123] on div "**********" at bounding box center [194, 116] width 142 height 41
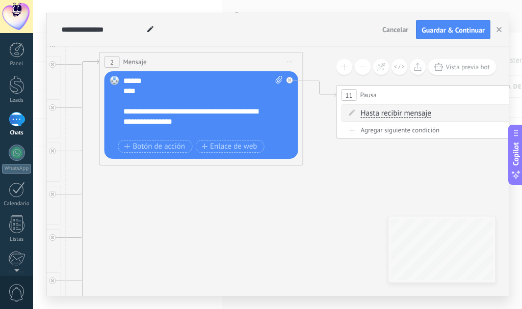
click at [209, 124] on div "**********" at bounding box center [194, 116] width 142 height 41
click at [382, 131] on div "Agregar siguiente condición" at bounding box center [439, 130] width 194 height 9
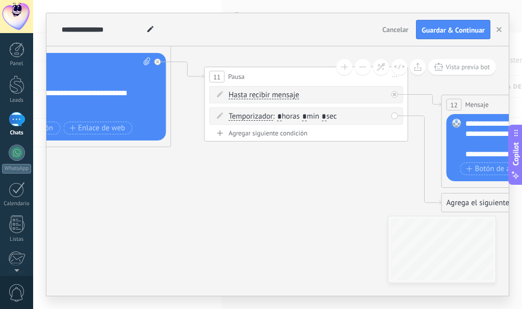
drag, startPoint x: 312, startPoint y: 256, endPoint x: 179, endPoint y: 241, distance: 132.9
click at [179, 241] on icon at bounding box center [173, 202] width 1634 height 945
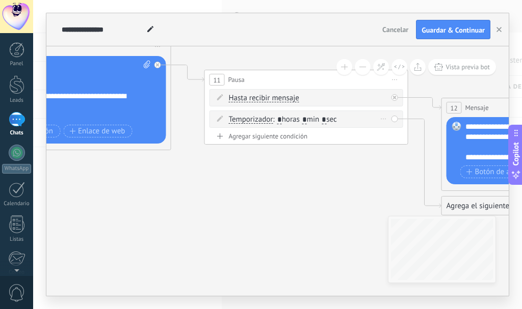
click at [383, 118] on div "Borrar" at bounding box center [383, 119] width 11 height 15
click at [397, 133] on div "Borrar" at bounding box center [399, 133] width 45 height 17
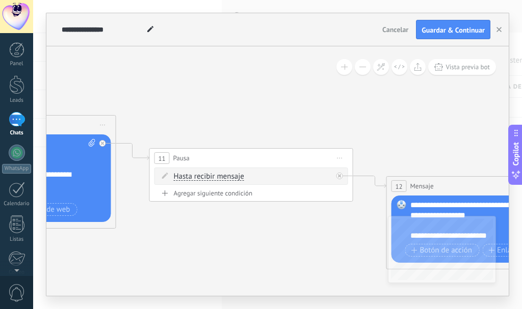
drag, startPoint x: 420, startPoint y: 148, endPoint x: 365, endPoint y: 226, distance: 95.9
click at [365, 226] on icon at bounding box center [118, 284] width 1634 height 945
click at [337, 161] on span "Iniciar vista previa aquí Cambiar nombre Duplicar [GEOGRAPHIC_DATA]" at bounding box center [340, 158] width 16 height 15
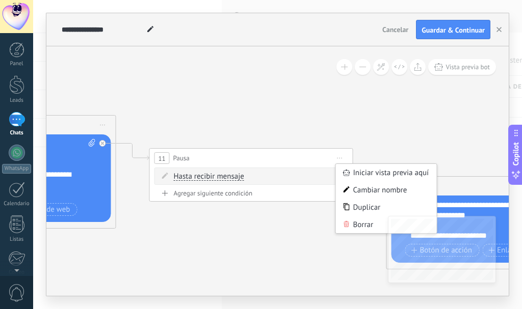
click at [381, 138] on icon at bounding box center [118, 284] width 1634 height 945
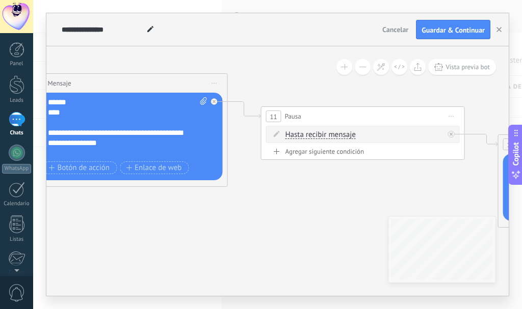
drag, startPoint x: 301, startPoint y: 239, endPoint x: 413, endPoint y: 197, distance: 119.2
click at [413, 197] on icon at bounding box center [229, 242] width 1634 height 945
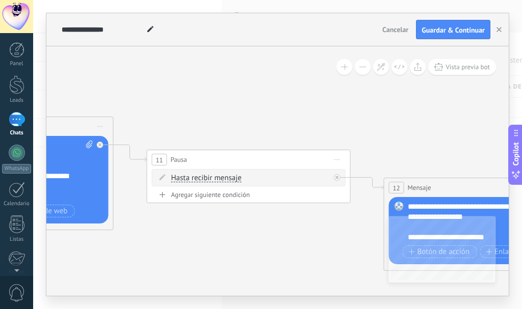
drag, startPoint x: 357, startPoint y: 204, endPoint x: 242, endPoint y: 246, distance: 123.1
click at [240, 246] on icon at bounding box center [115, 285] width 1634 height 945
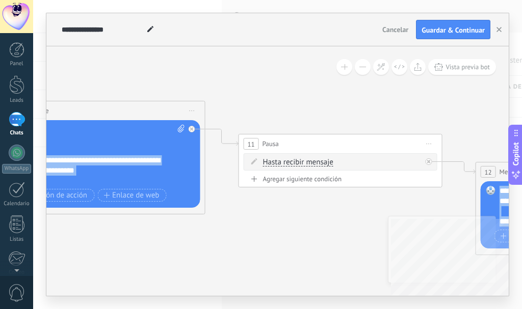
click at [341, 223] on div "**********" at bounding box center [277, 171] width 462 height 250
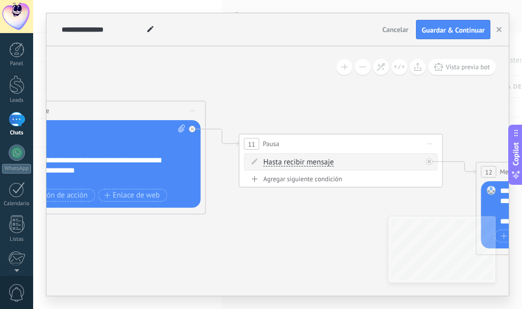
click at [278, 220] on icon at bounding box center [207, 270] width 1634 height 945
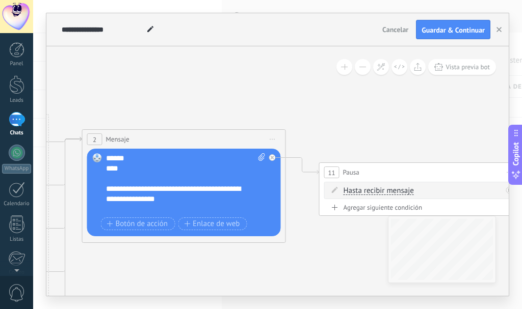
drag, startPoint x: 252, startPoint y: 219, endPoint x: 332, endPoint y: 247, distance: 85.0
click at [332, 247] on icon at bounding box center [287, 298] width 1634 height 945
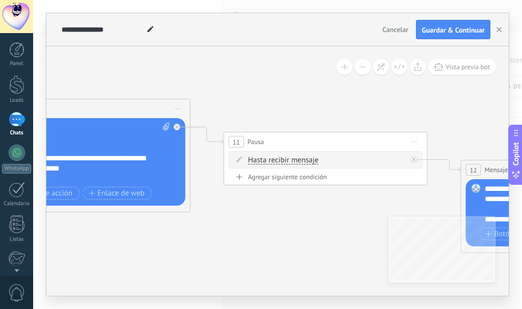
drag, startPoint x: 383, startPoint y: 131, endPoint x: 282, endPoint y: 98, distance: 106.6
click at [282, 98] on icon at bounding box center [192, 268] width 1634 height 945
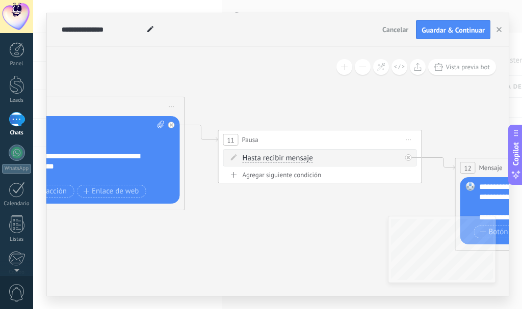
drag, startPoint x: 183, startPoint y: 205, endPoint x: 267, endPoint y: 214, distance: 85.1
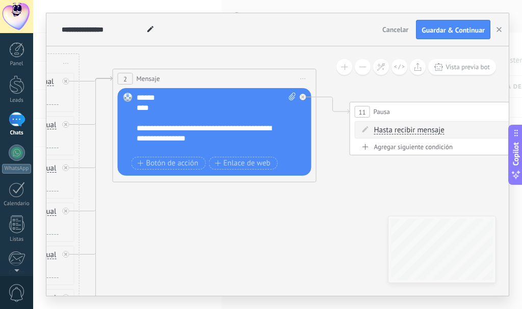
drag, startPoint x: 233, startPoint y: 226, endPoint x: 365, endPoint y: 198, distance: 134.5
click at [365, 198] on icon at bounding box center [318, 237] width 1634 height 945
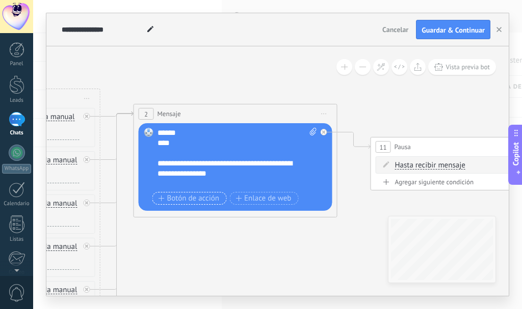
drag, startPoint x: 175, startPoint y: 203, endPoint x: 195, endPoint y: 202, distance: 19.9
click at [196, 239] on icon at bounding box center [339, 273] width 1634 height 945
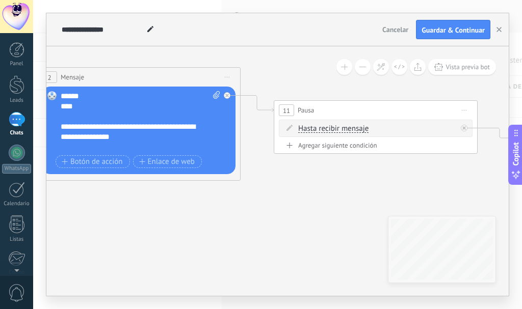
drag, startPoint x: 313, startPoint y: 249, endPoint x: 178, endPoint y: 181, distance: 150.5
click at [178, 181] on icon at bounding box center [242, 236] width 1634 height 945
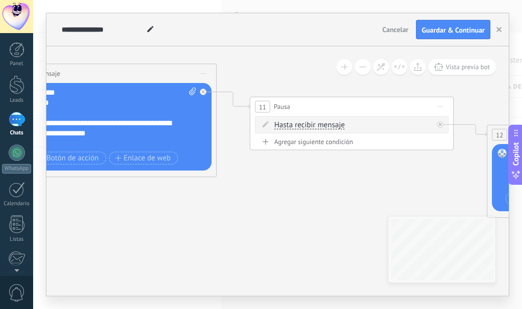
click at [315, 143] on div "Agregar siguiente condición" at bounding box center [352, 142] width 194 height 9
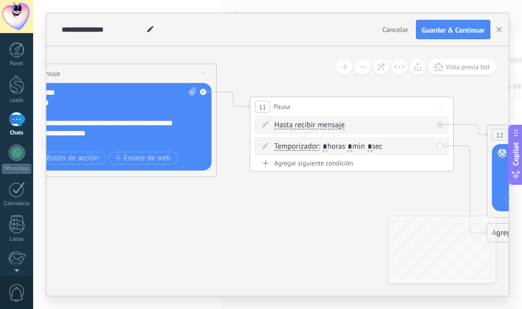
click at [443, 106] on span "Iniciar vista previa aquí Cambiar nombre Duplicar [GEOGRAPHIC_DATA]" at bounding box center [440, 106] width 16 height 15
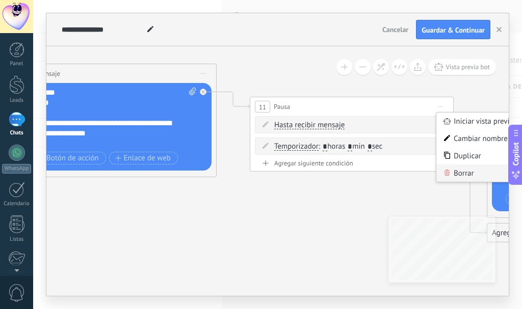
click at [461, 173] on div "Borrar" at bounding box center [486, 173] width 101 height 17
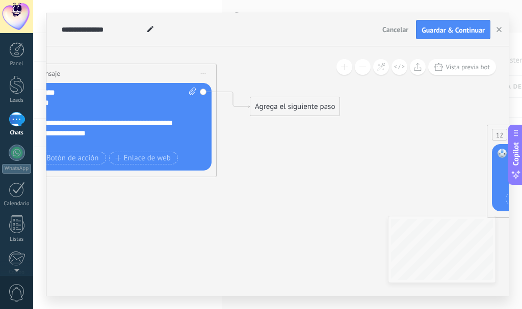
click at [309, 109] on div "Agrega el siguiente paso" at bounding box center [294, 106] width 89 height 17
